Goal: Obtain resource: Obtain resource

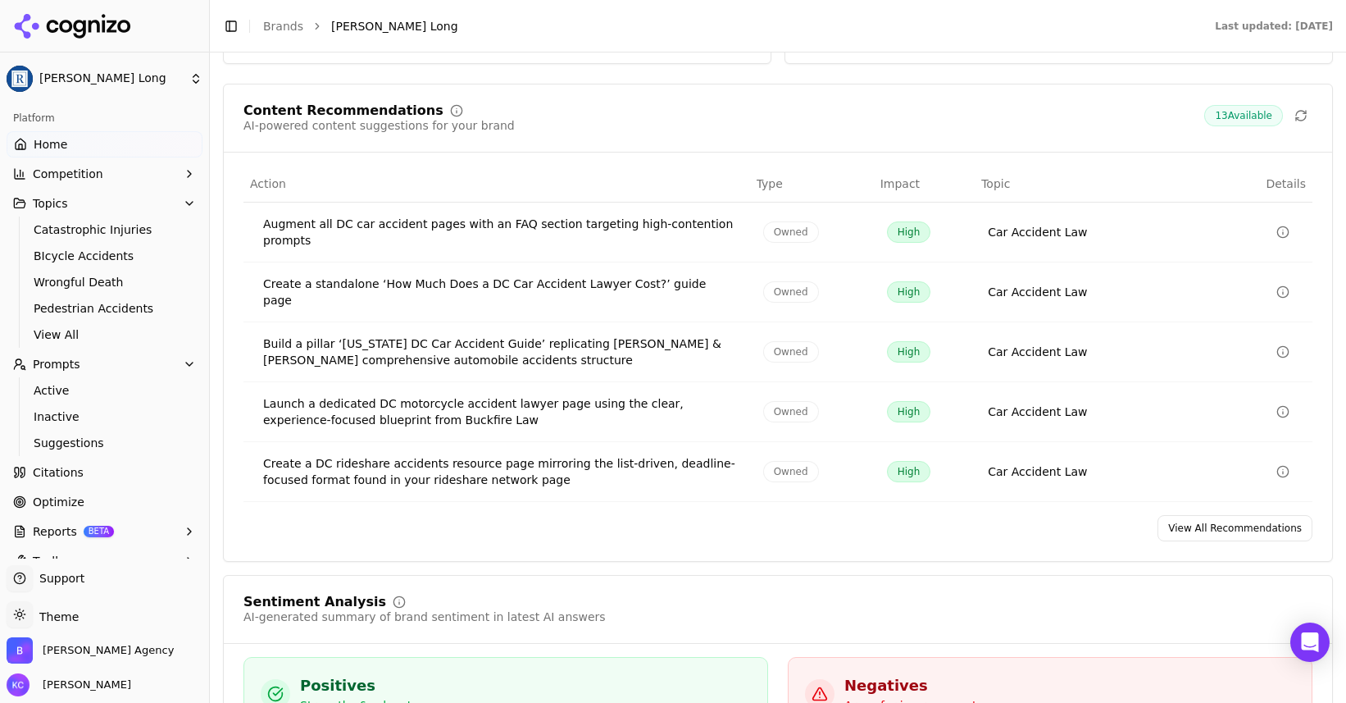
scroll to position [2510, 0]
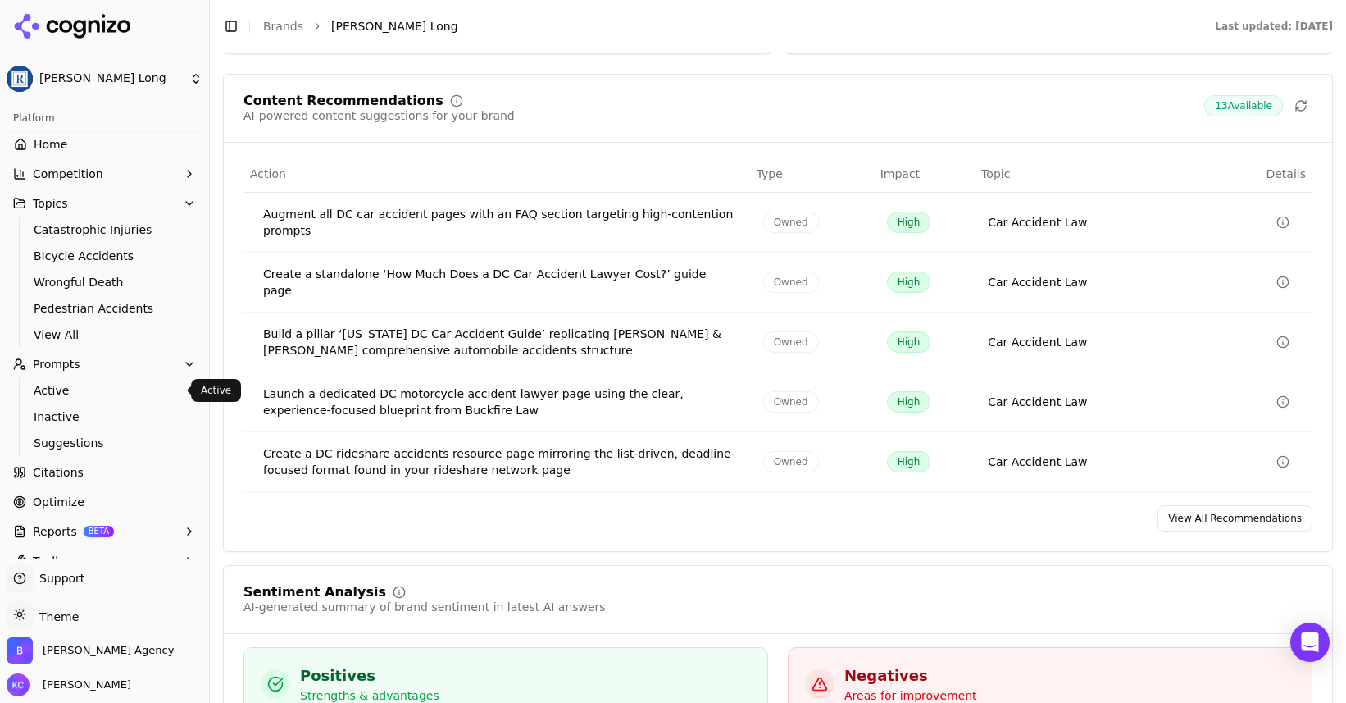
click at [67, 392] on span "Active" at bounding box center [105, 390] width 143 height 16
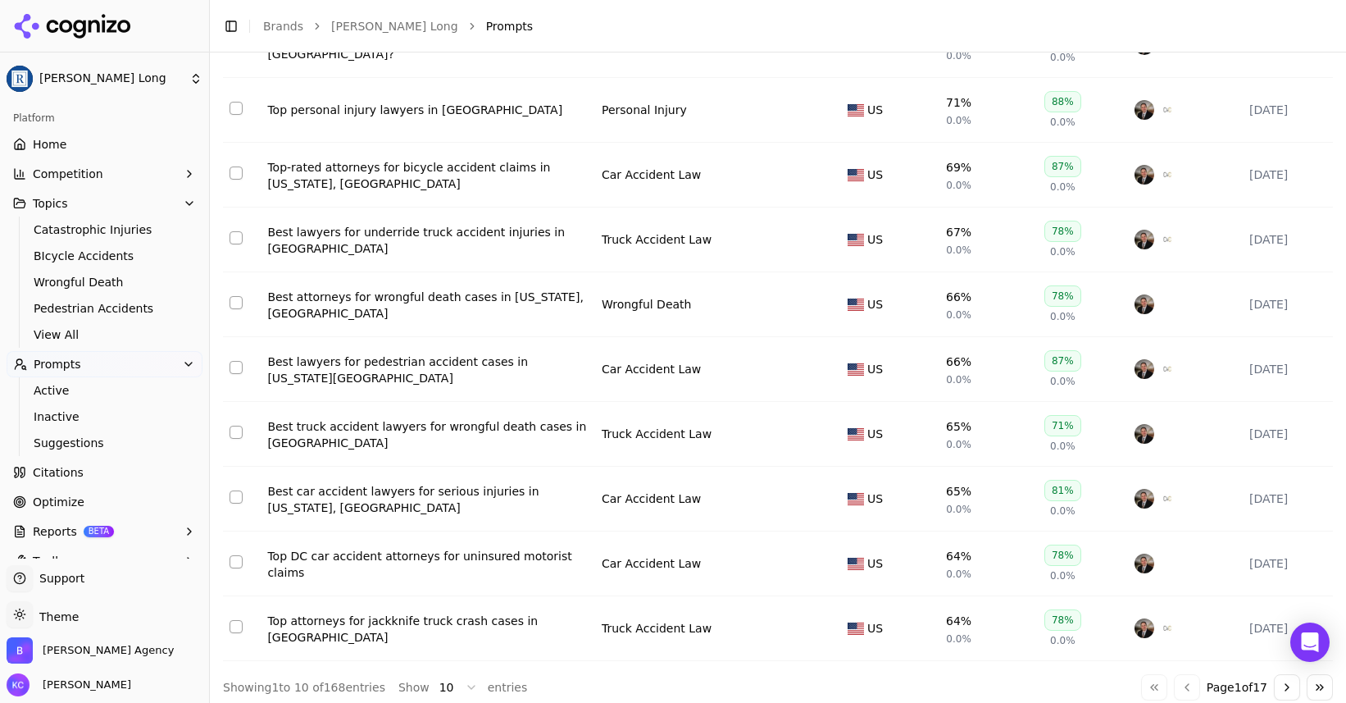
scroll to position [277, 0]
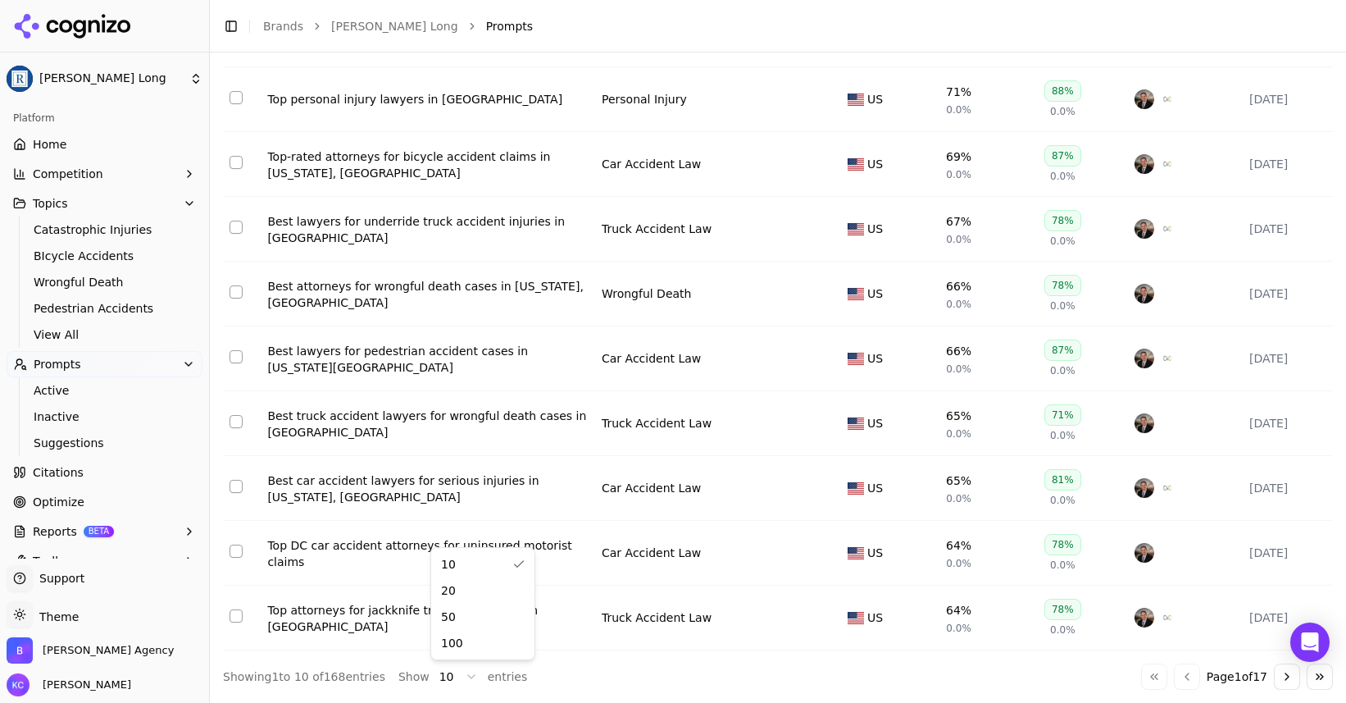
click at [462, 679] on html "[PERSON_NAME] Long Platform Home Competition Topics Catastrophic Injuries BIcyc…" at bounding box center [673, 351] width 1346 height 703
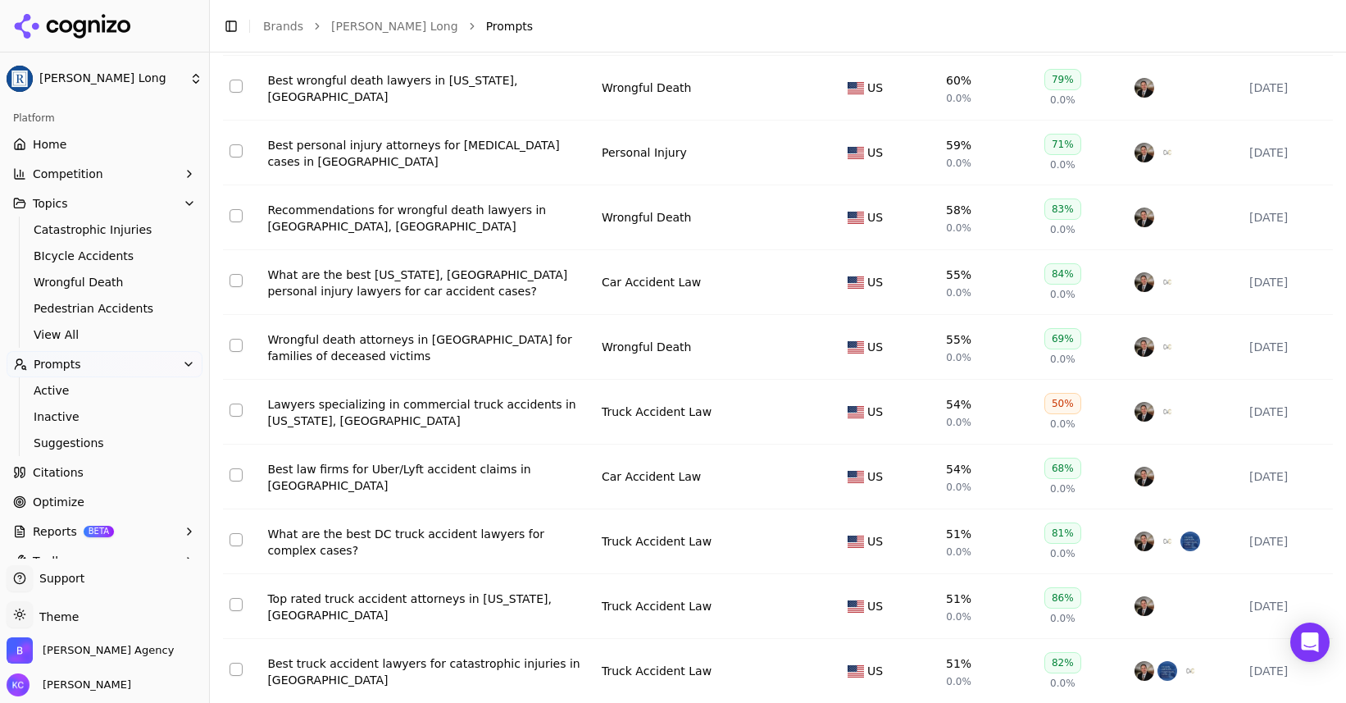
scroll to position [1000, 0]
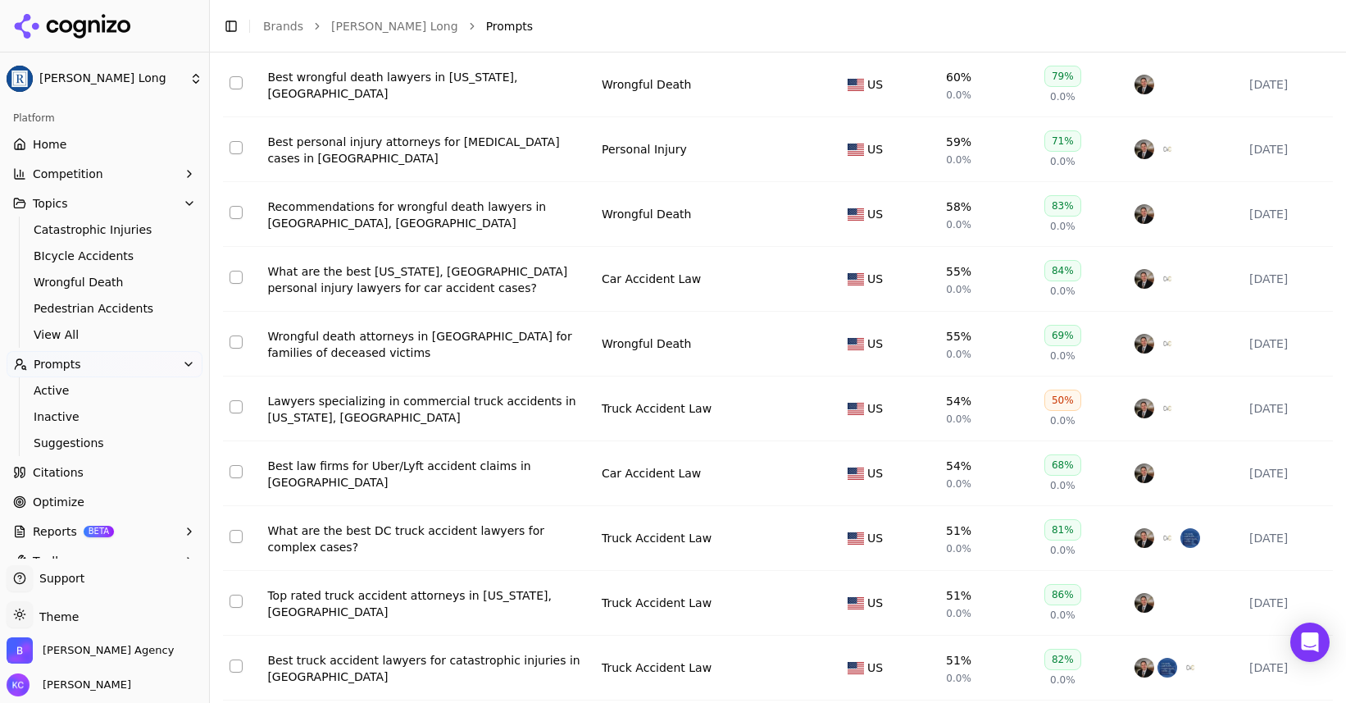
click at [485, 404] on div "Lawyers specializing in commercial truck accidents in [US_STATE], [GEOGRAPHIC_D…" at bounding box center [427, 409] width 321 height 33
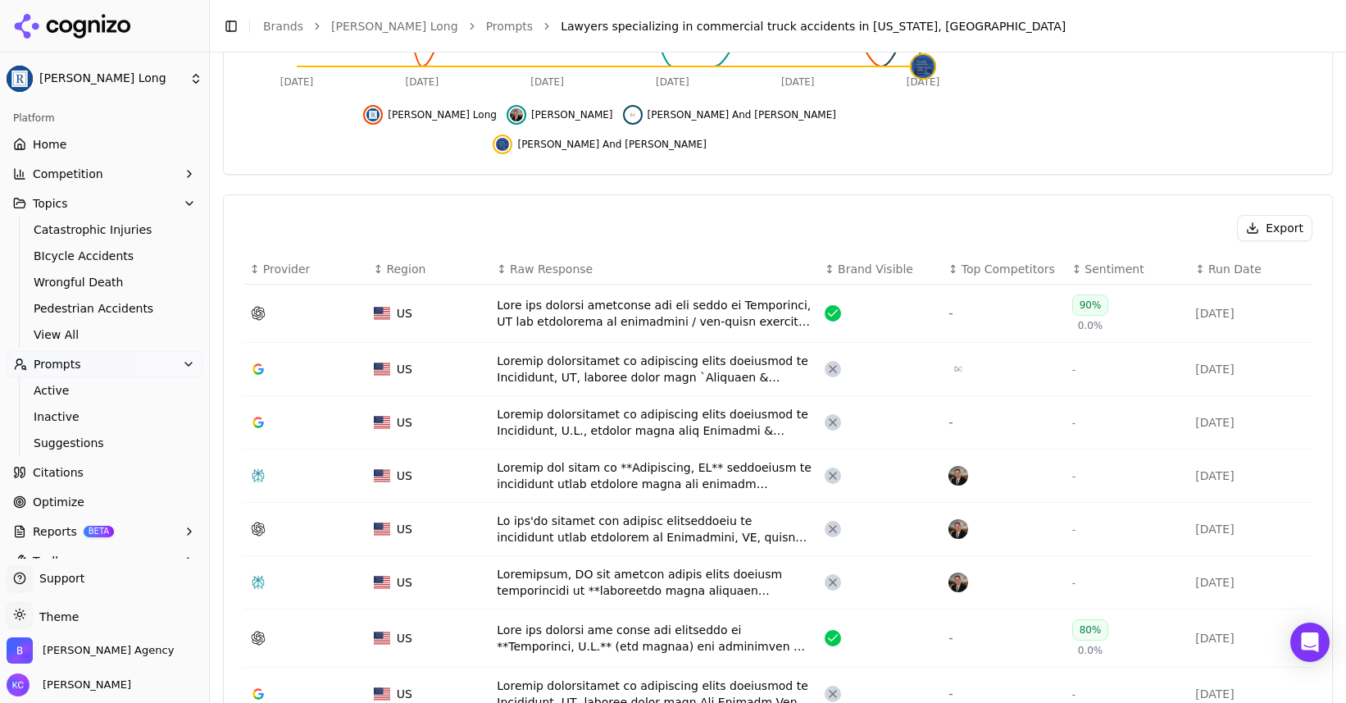
scroll to position [460, 0]
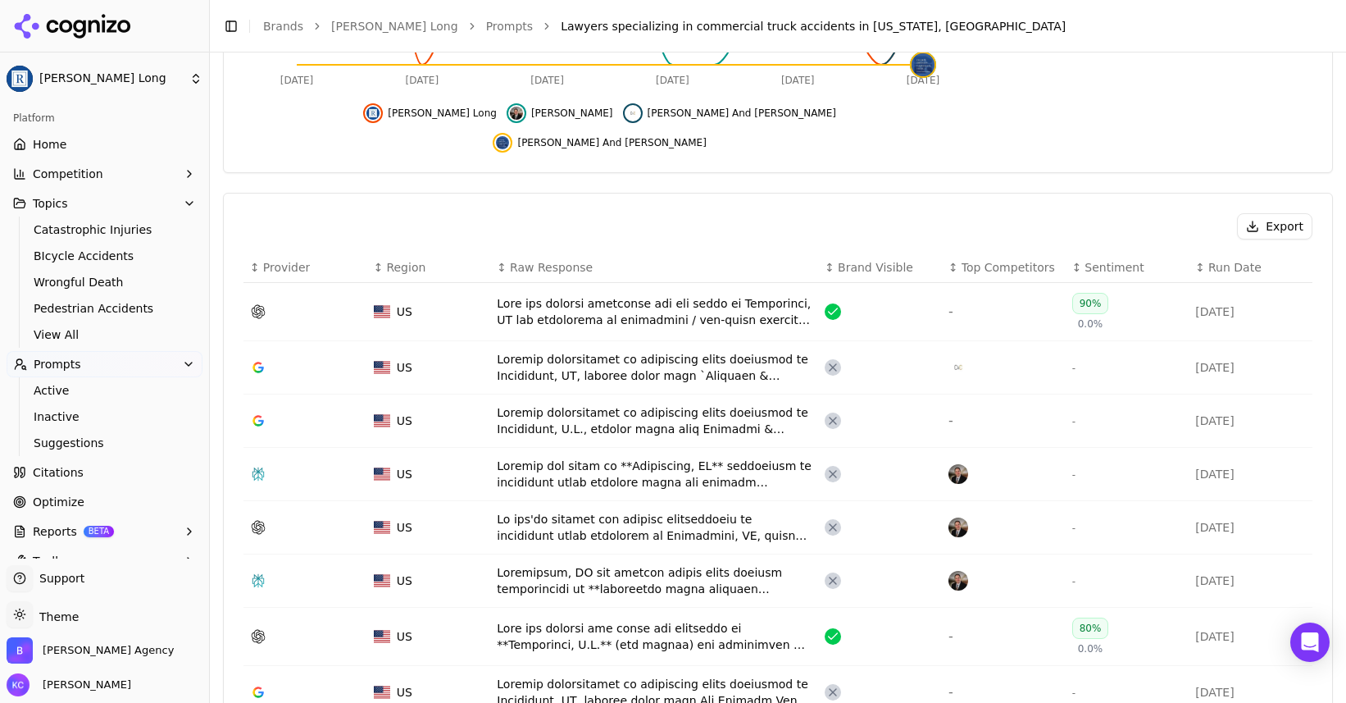
click at [551, 295] on div "Data table" at bounding box center [654, 311] width 315 height 33
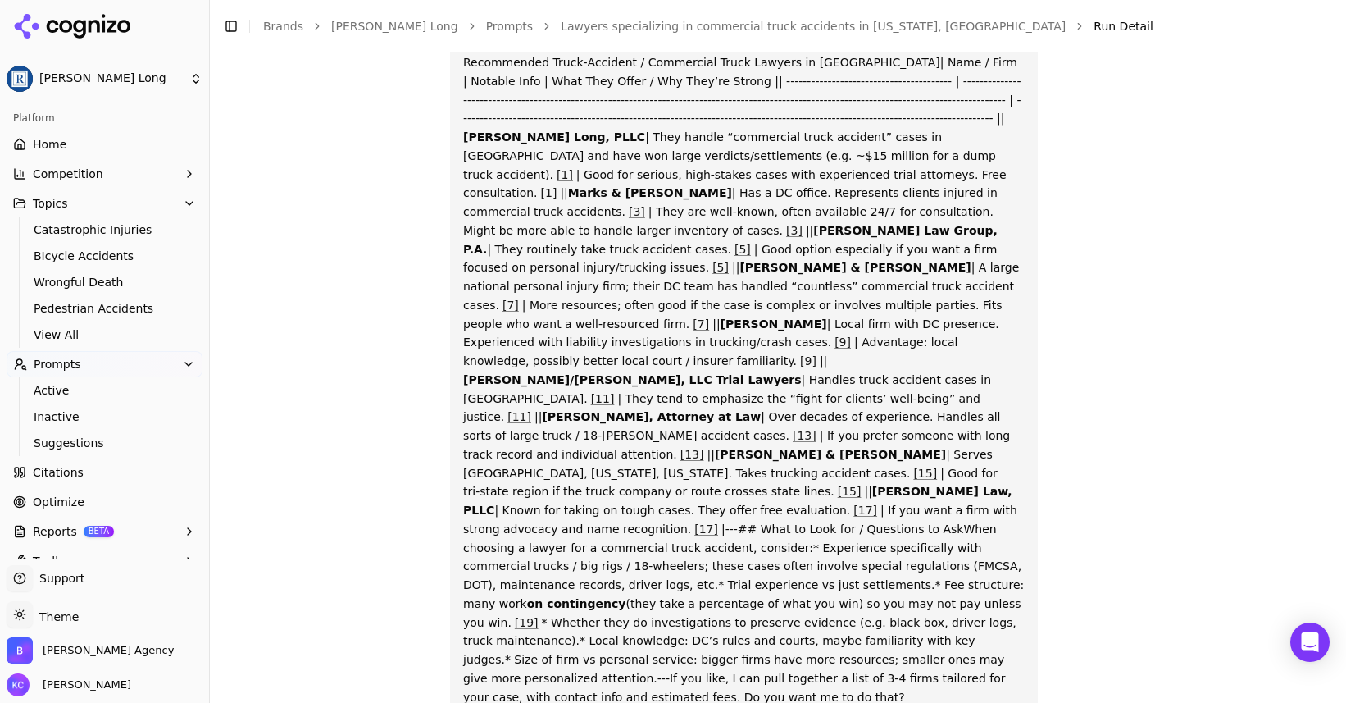
scroll to position [221, 0]
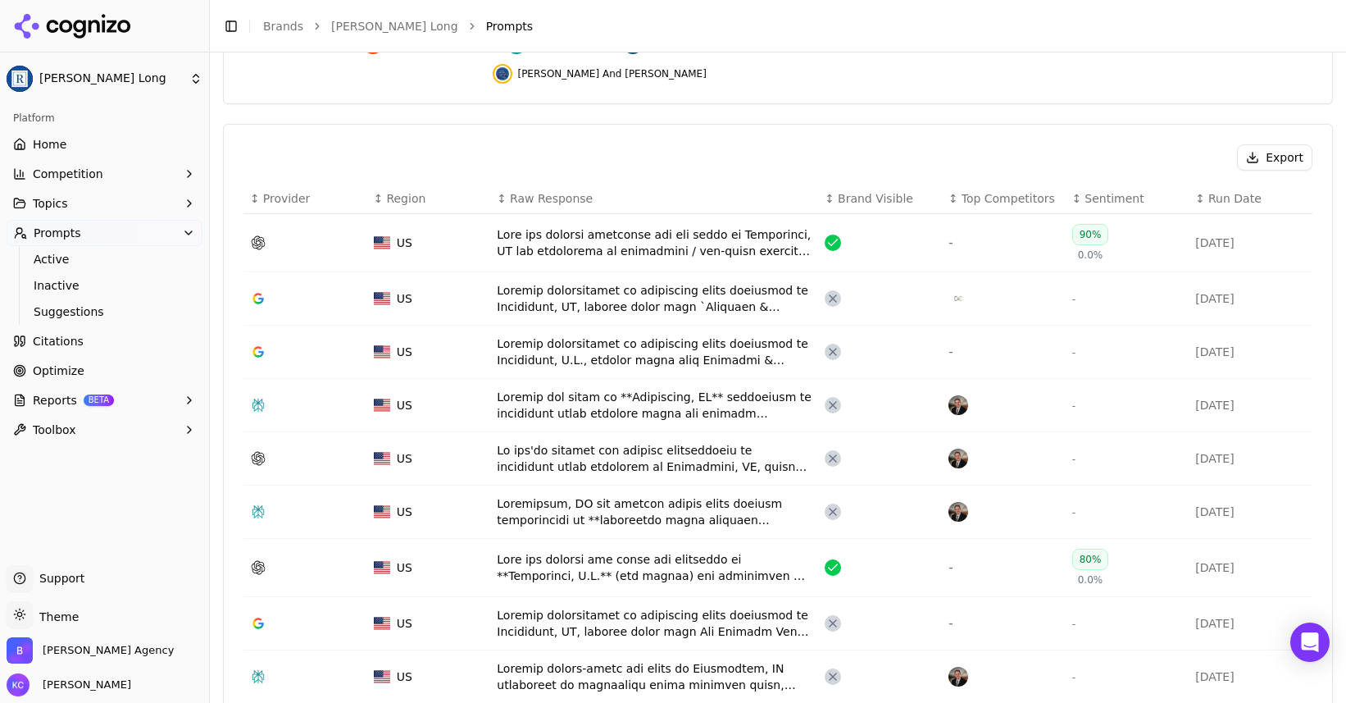
scroll to position [530, 0]
click at [569, 334] on div "Data table" at bounding box center [654, 350] width 315 height 33
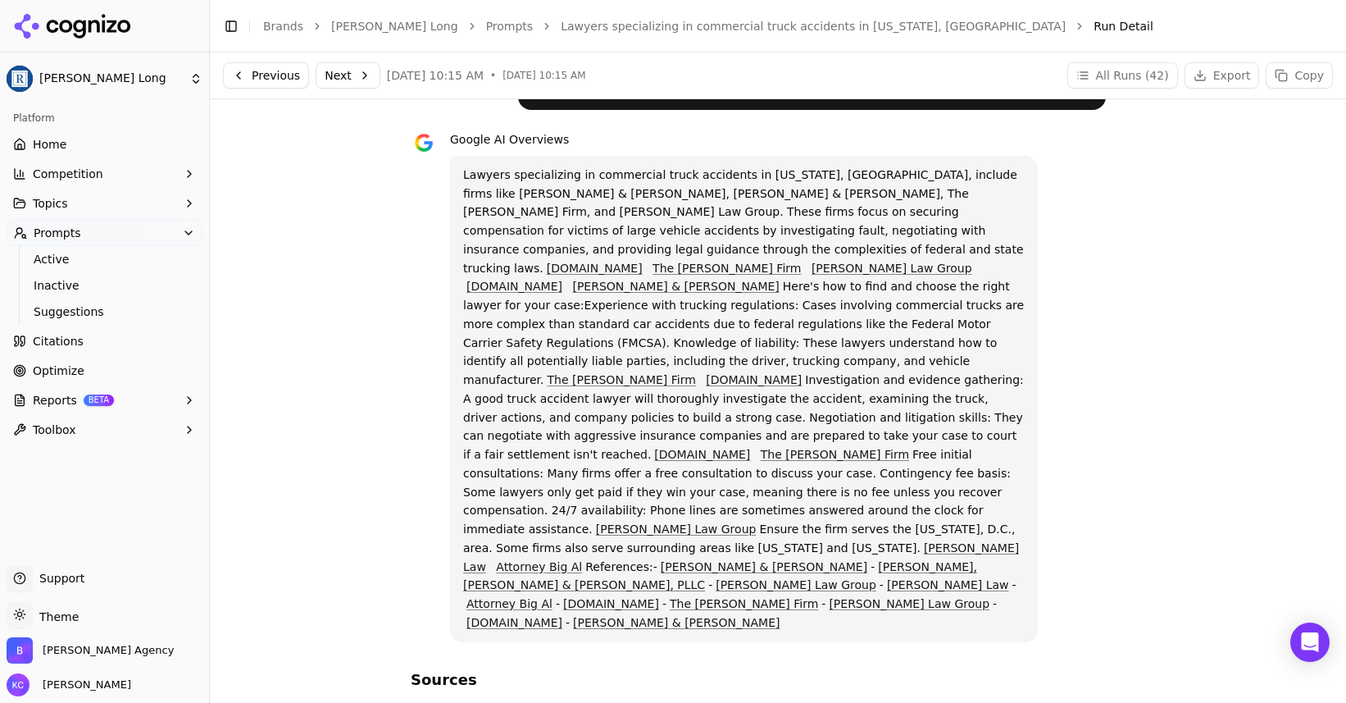
scroll to position [38, 0]
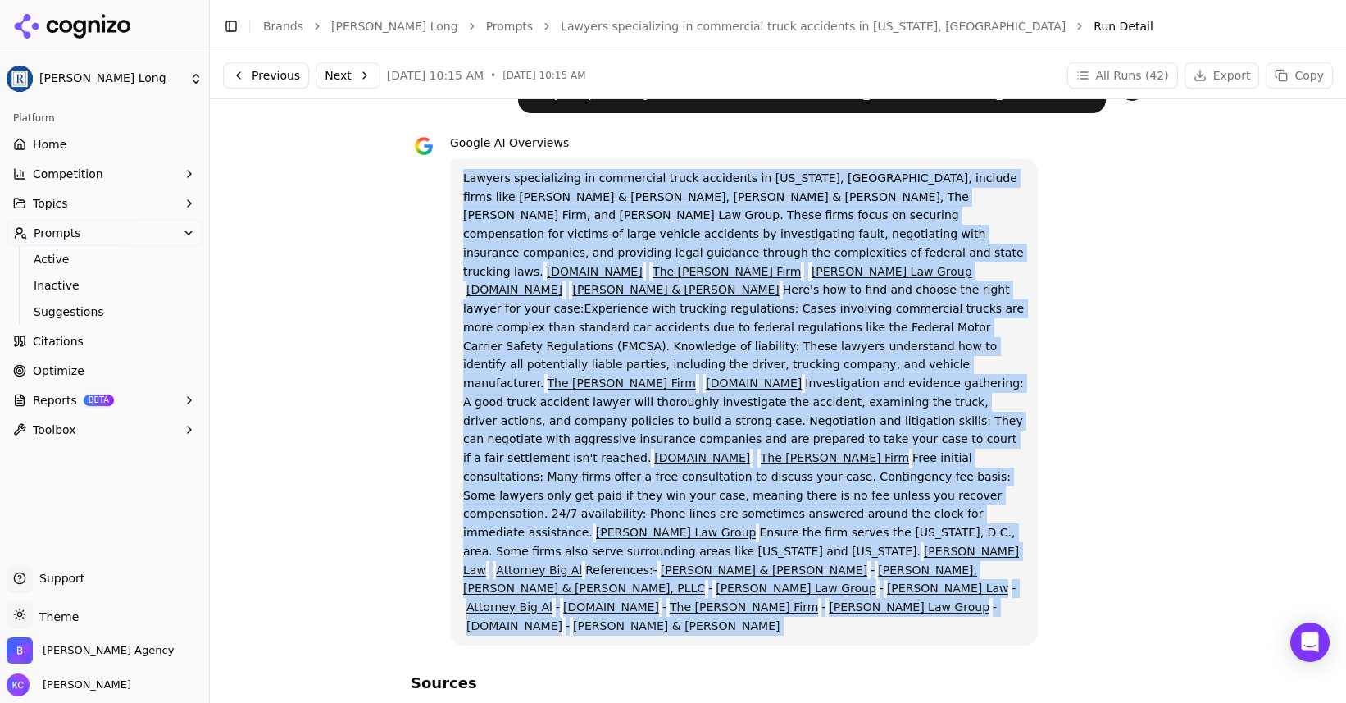
drag, startPoint x: 463, startPoint y: 177, endPoint x: 612, endPoint y: 573, distance: 422.9
click at [612, 573] on div "Lawyers specializing in commercial truck accidents in [US_STATE], [GEOGRAPHIC_D…" at bounding box center [778, 690] width 1110 height 1230
copy p "Lawyers specializing in commercial truck accidents in [US_STATE], [GEOGRAPHIC_D…"
